Goal: Navigation & Orientation: Find specific page/section

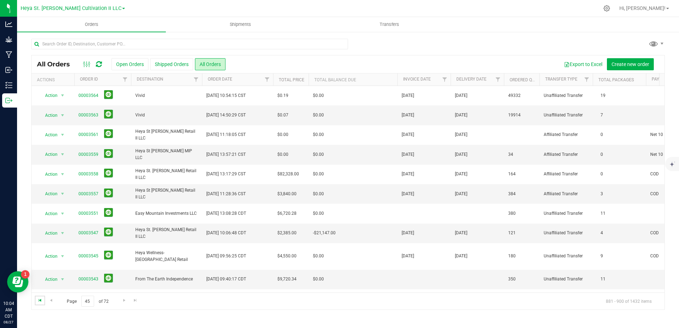
click at [40, 298] on span "Go to the first page" at bounding box center [40, 301] width 6 height 6
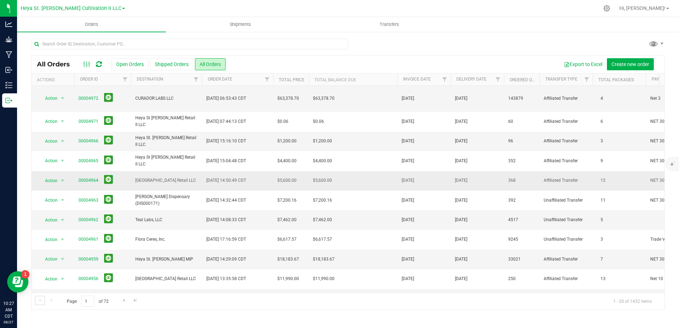
scroll to position [192, 0]
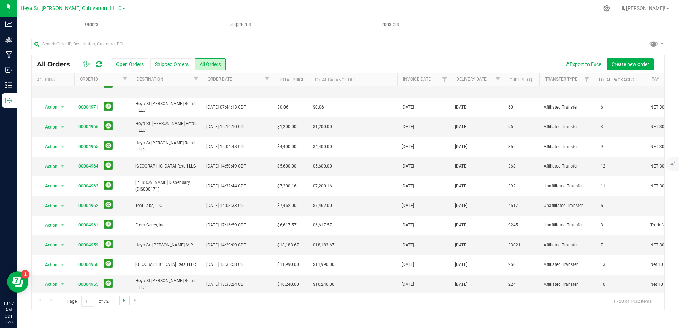
click at [124, 299] on span "Go to the next page" at bounding box center [125, 301] width 6 height 6
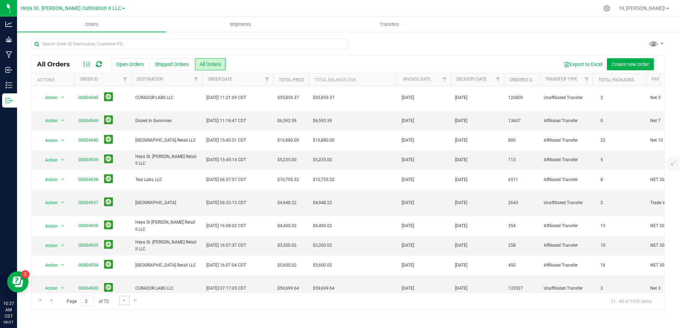
scroll to position [0, 0]
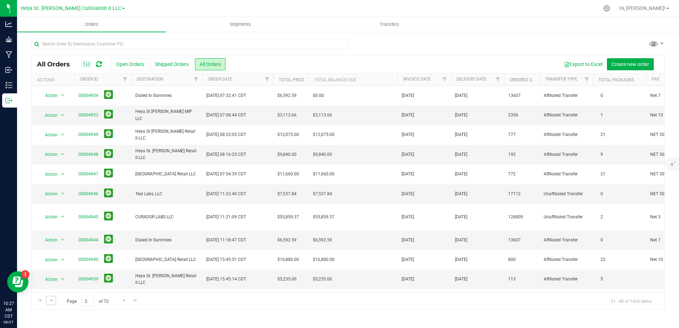
click at [52, 304] on link "Go to the previous page" at bounding box center [51, 301] width 10 height 10
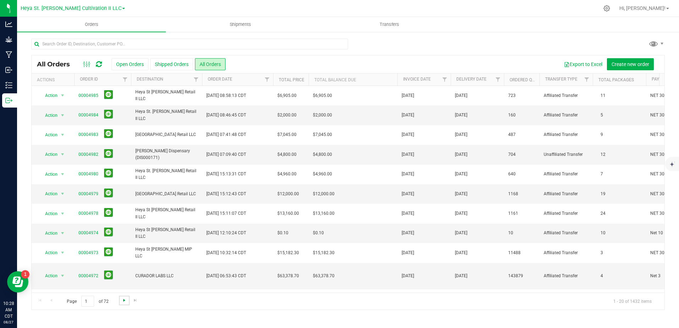
click at [123, 302] on span "Go to the next page" at bounding box center [125, 301] width 6 height 6
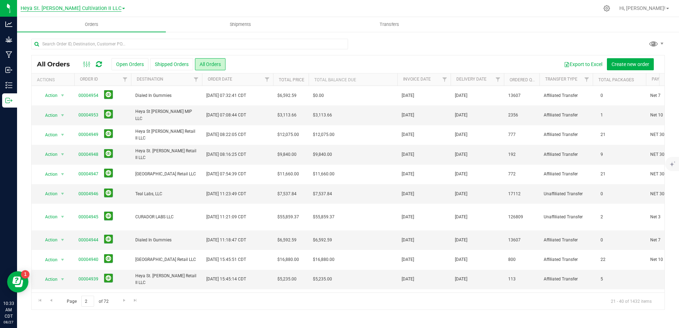
click at [105, 9] on span "Heya St. [PERSON_NAME] Cultivation II LLC" at bounding box center [71, 8] width 101 height 6
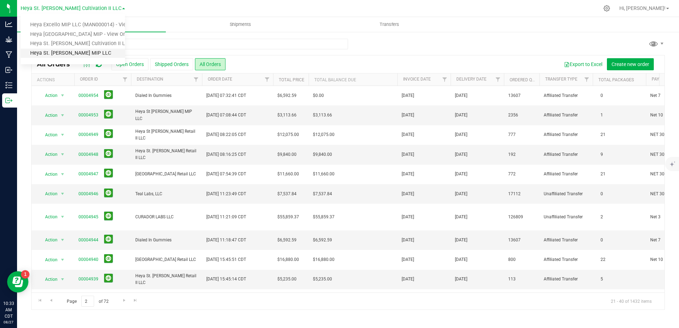
click at [89, 49] on link "Heya St. [PERSON_NAME] MIP LLC" at bounding box center [73, 54] width 104 height 10
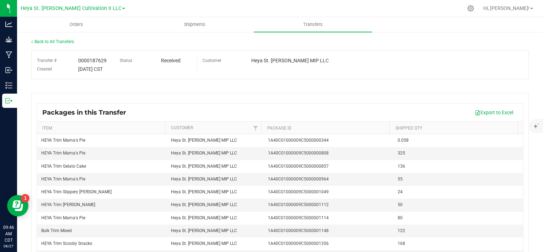
scroll to position [14, 0]
